Goal: Task Accomplishment & Management: Manage account settings

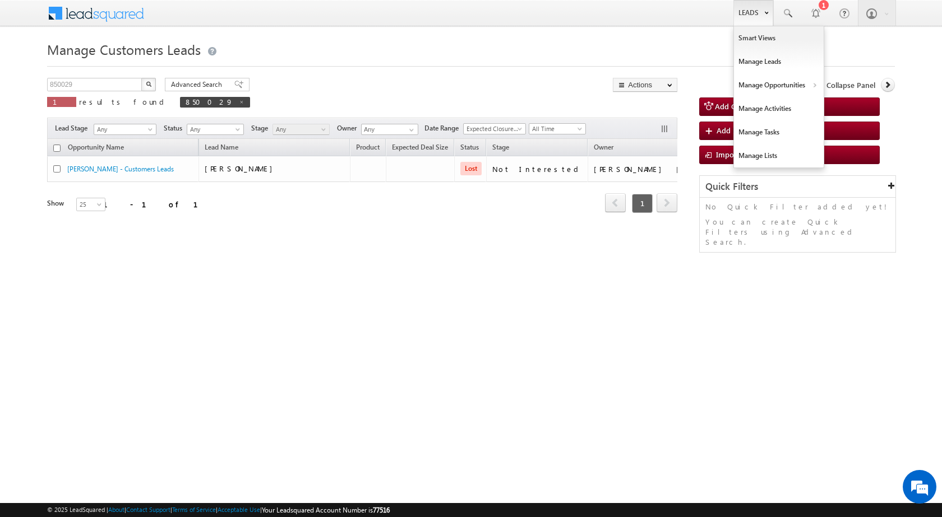
click at [748, 8] on link "Leads" at bounding box center [753, 13] width 40 height 26
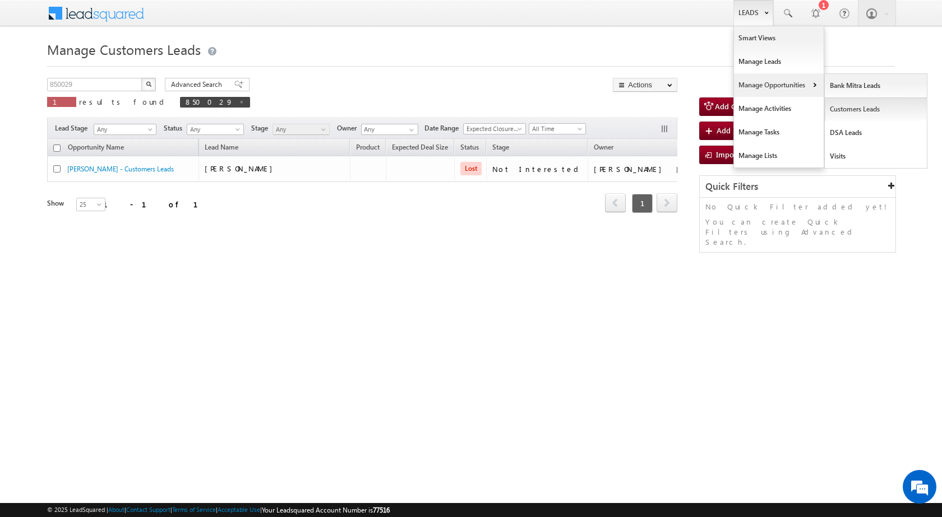
click at [836, 112] on link "Customers Leads" at bounding box center [875, 110] width 103 height 24
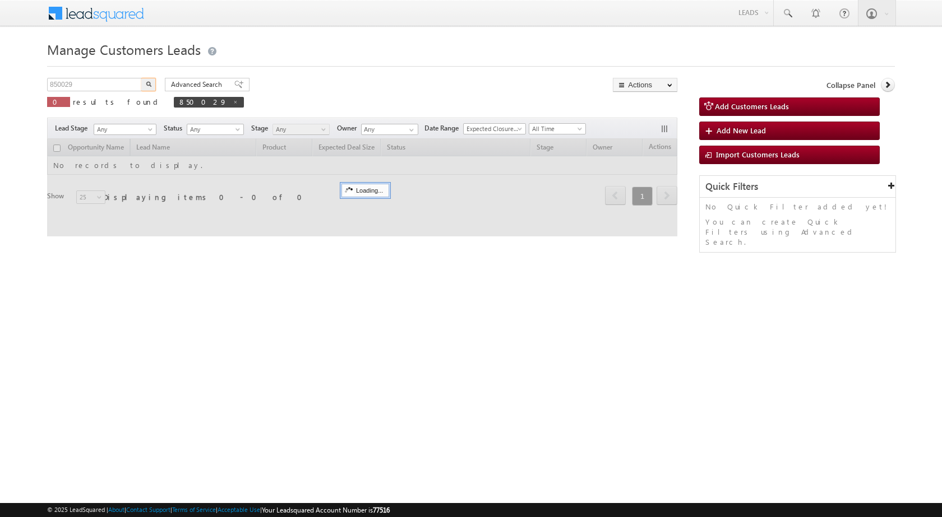
click at [115, 89] on input "850029" at bounding box center [95, 84] width 96 height 13
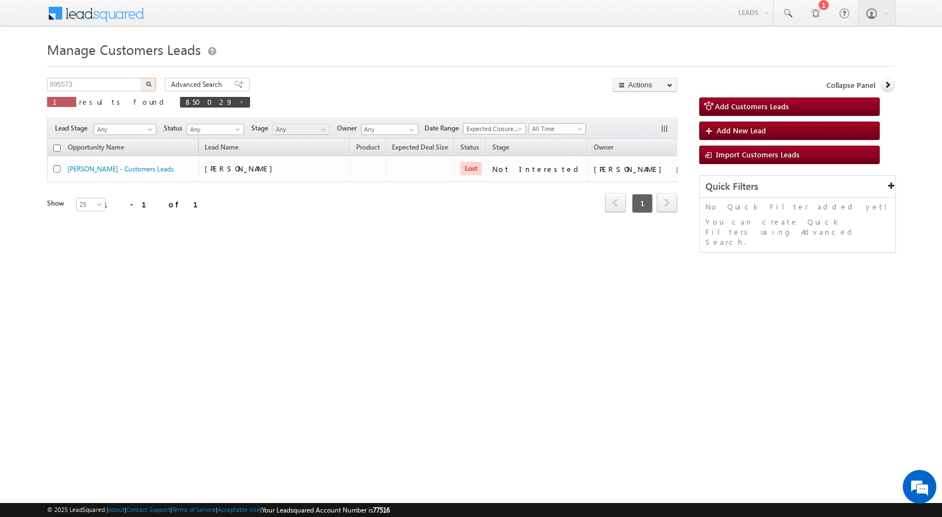
type input "895573"
click at [141, 78] on button "button" at bounding box center [148, 84] width 15 height 13
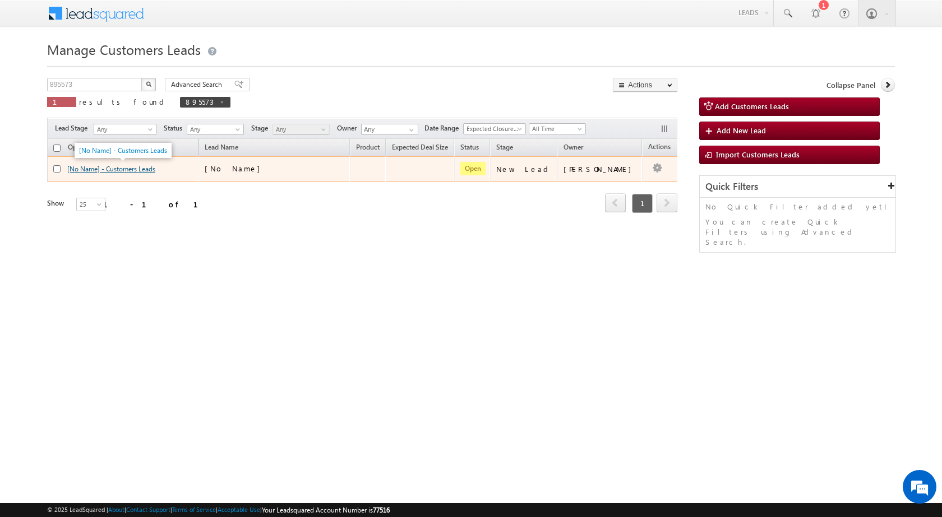
click at [131, 171] on link "[No Name] - Customers Leads" at bounding box center [111, 169] width 88 height 8
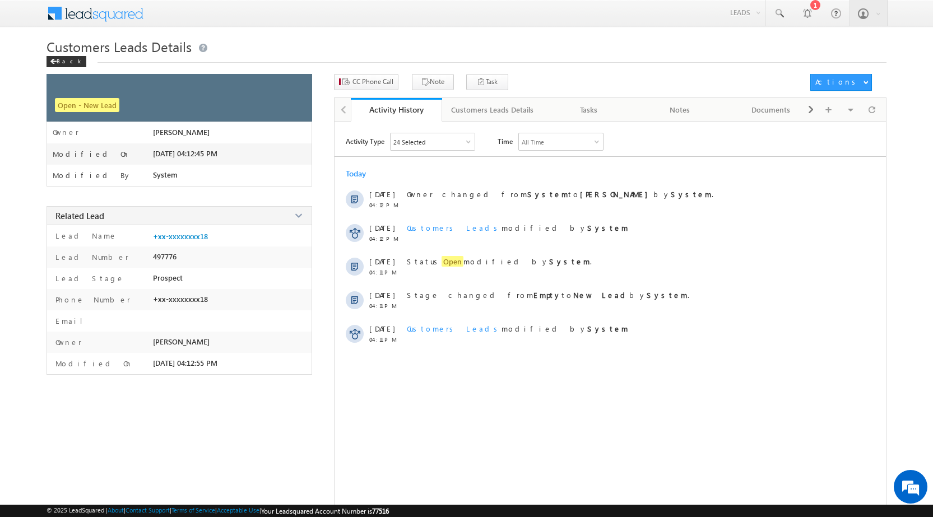
click at [299, 71] on div "Customers Leads Details Back" at bounding box center [467, 56] width 840 height 36
click at [296, 92] on span at bounding box center [299, 90] width 12 height 12
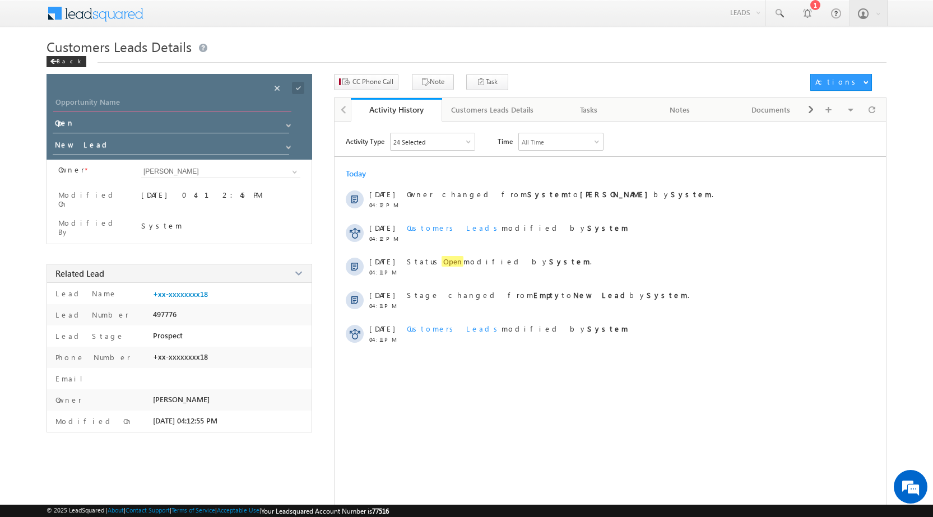
click at [95, 99] on input "Opportunity Name" at bounding box center [172, 104] width 238 height 16
paste input "[PERSON_NAME] [PERSON_NAME]"
type input "[PERSON_NAME] [PERSON_NAME]"
click at [289, 127] on span at bounding box center [288, 125] width 9 height 9
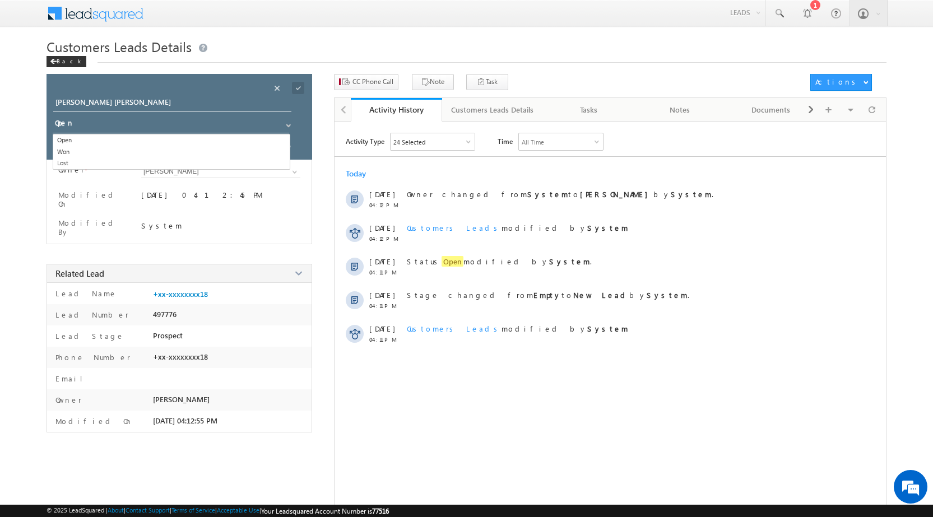
click at [0, 87] on body "Menu [PERSON_NAME] sitar a5@ks erve. [DOMAIN_NAME]" at bounding box center [466, 265] width 933 height 531
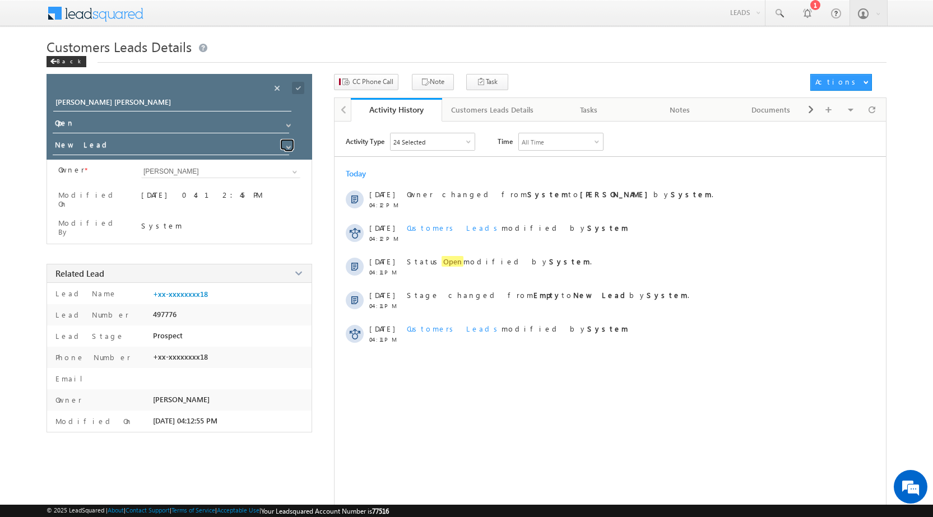
click at [289, 149] on span at bounding box center [288, 147] width 9 height 9
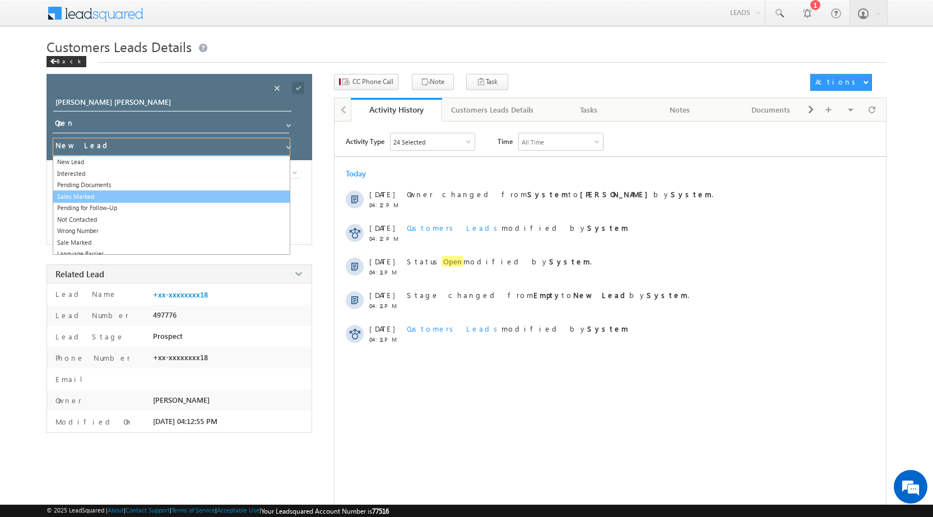
click at [141, 198] on link "Sales Marked" at bounding box center [172, 197] width 238 height 13
type input "Sales Marked"
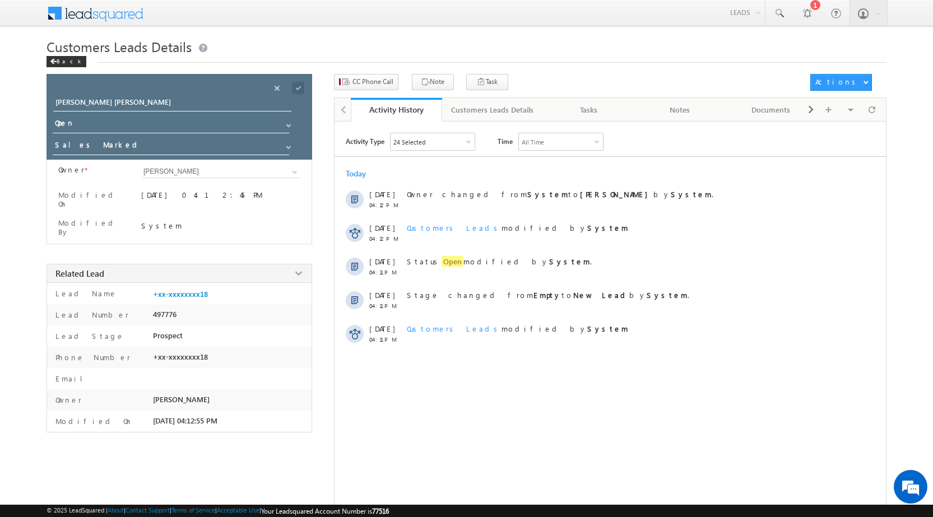
click at [9, 174] on body "Menu [PERSON_NAME] sitar a5@ks erve. [DOMAIN_NAME]" at bounding box center [466, 265] width 933 height 531
click at [298, 74] on span at bounding box center [291, 85] width 41 height 22
click at [299, 84] on span at bounding box center [298, 88] width 12 height 12
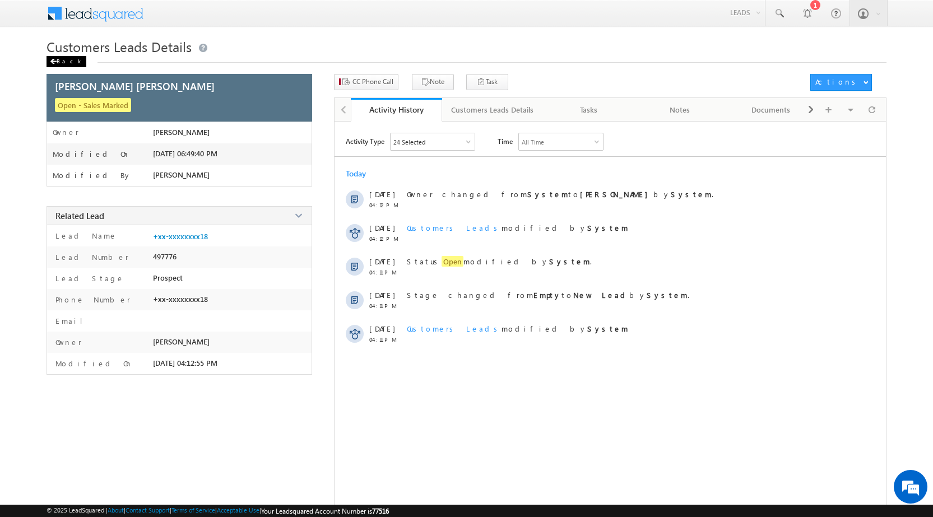
click at [55, 63] on span at bounding box center [53, 62] width 7 height 6
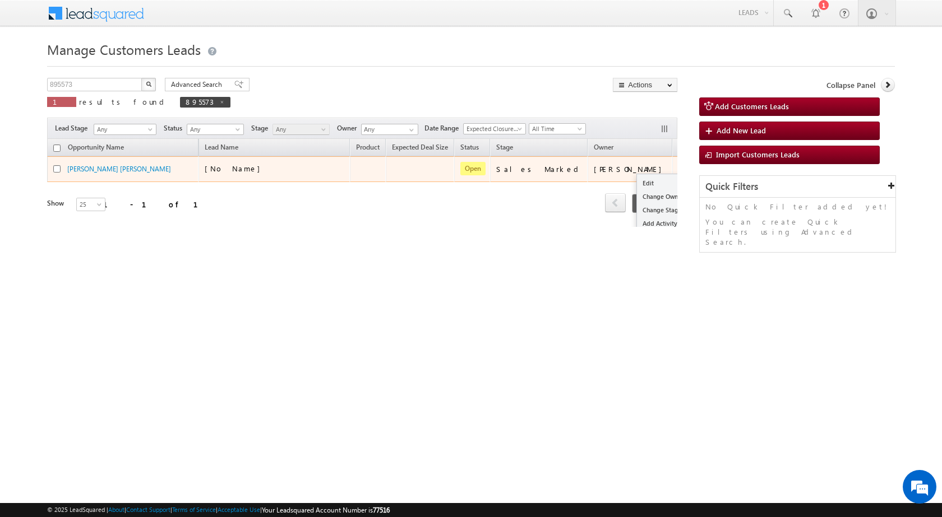
click at [682, 170] on button "button" at bounding box center [687, 168] width 11 height 11
click at [637, 178] on link "Edit" at bounding box center [665, 183] width 56 height 13
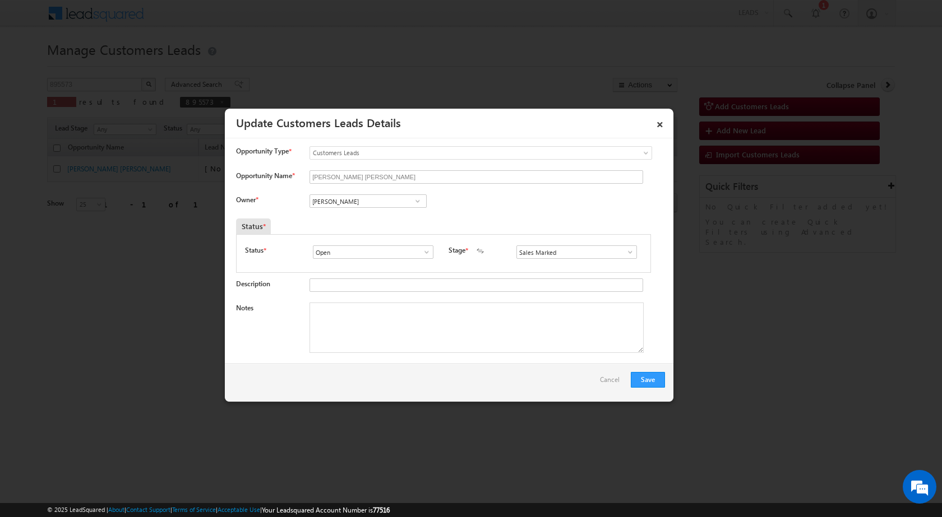
drag, startPoint x: 558, startPoint y: 408, endPoint x: 374, endPoint y: 395, distance: 184.3
click at [550, 409] on div at bounding box center [471, 258] width 942 height 517
click at [364, 351] on textarea "Notes" at bounding box center [476, 328] width 334 height 50
paste textarea "Fatheh lal Meghwal"
type textarea "Fatheh lal Meghwal"
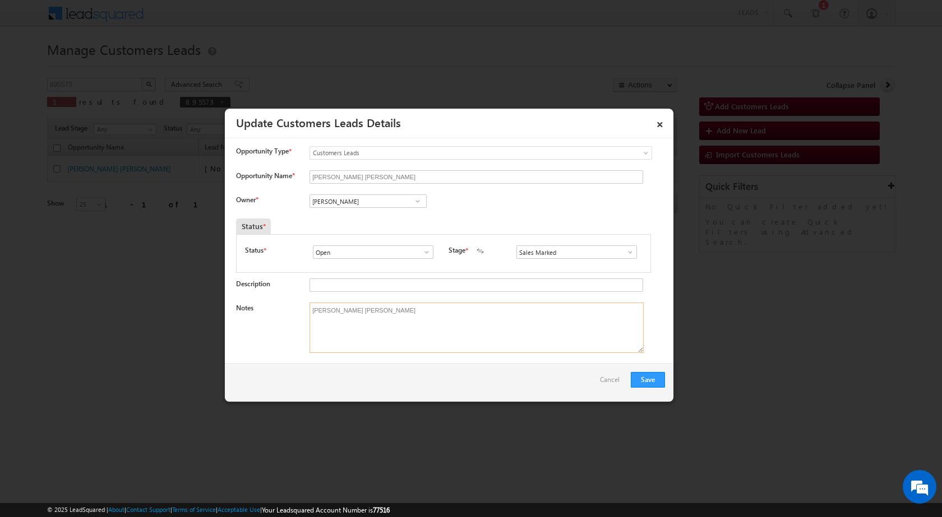
click at [340, 312] on textarea "[PERSON_NAME] [PERSON_NAME]" at bounding box center [476, 328] width 334 height 50
click at [416, 201] on span at bounding box center [417, 201] width 11 height 9
paste input "anand.khandelwal@sgrlimited.in"
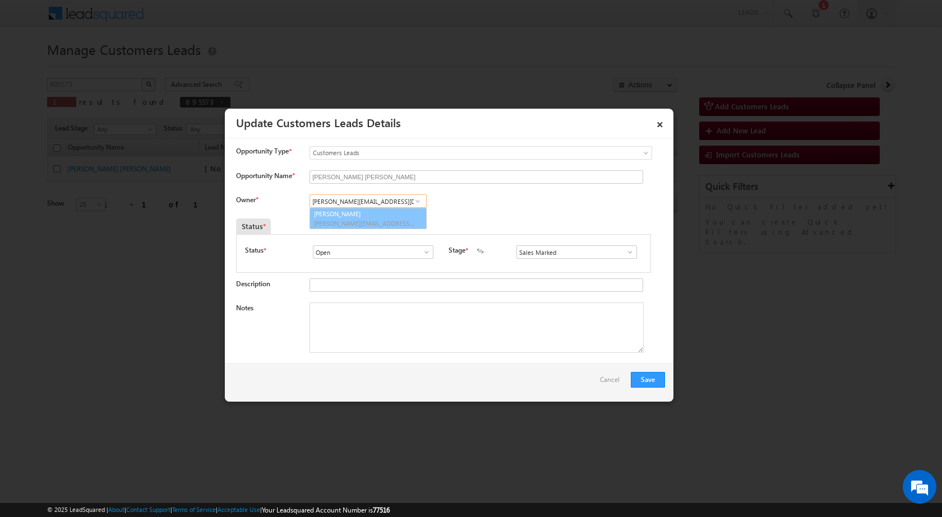
click at [353, 216] on link "Anand Khandelwal anand.khandelwal@sgrlimited.in" at bounding box center [367, 218] width 117 height 21
type input "Anand Khandelwal"
click at [378, 322] on textarea "Notes" at bounding box center [476, 328] width 334 height 50
paste textarea "Mobile Number - 9950260718 / Name - Fatheh lal Meghwal / Construction loan / Lv…"
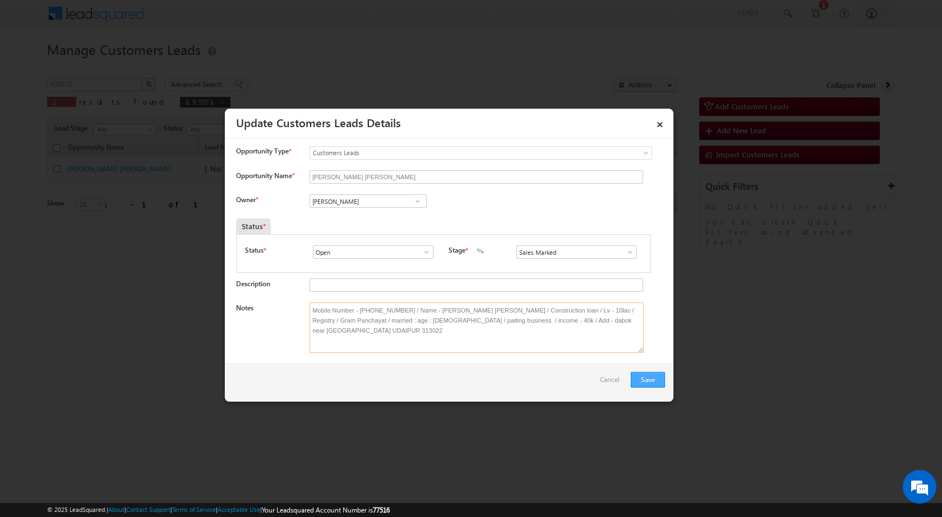
type textarea "Mobile Number - 9950260718 / Name - Fatheh lal Meghwal / Construction loan / Lv…"
click at [648, 377] on button "Save" at bounding box center [648, 380] width 34 height 16
